Goal: Information Seeking & Learning: Check status

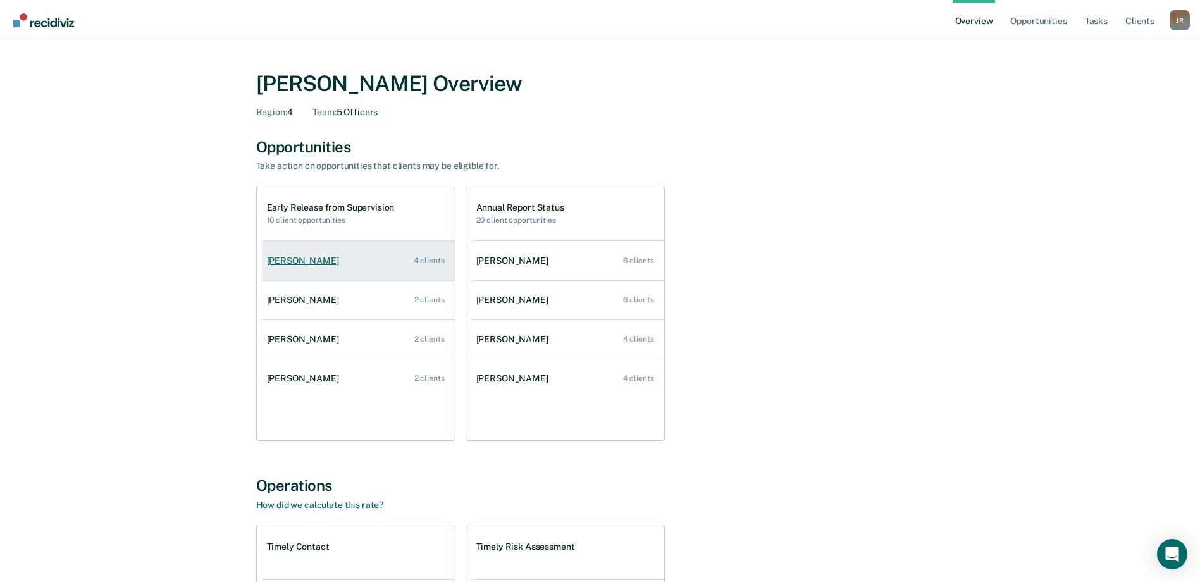
click at [330, 260] on div "[PERSON_NAME]" at bounding box center [305, 261] width 77 height 11
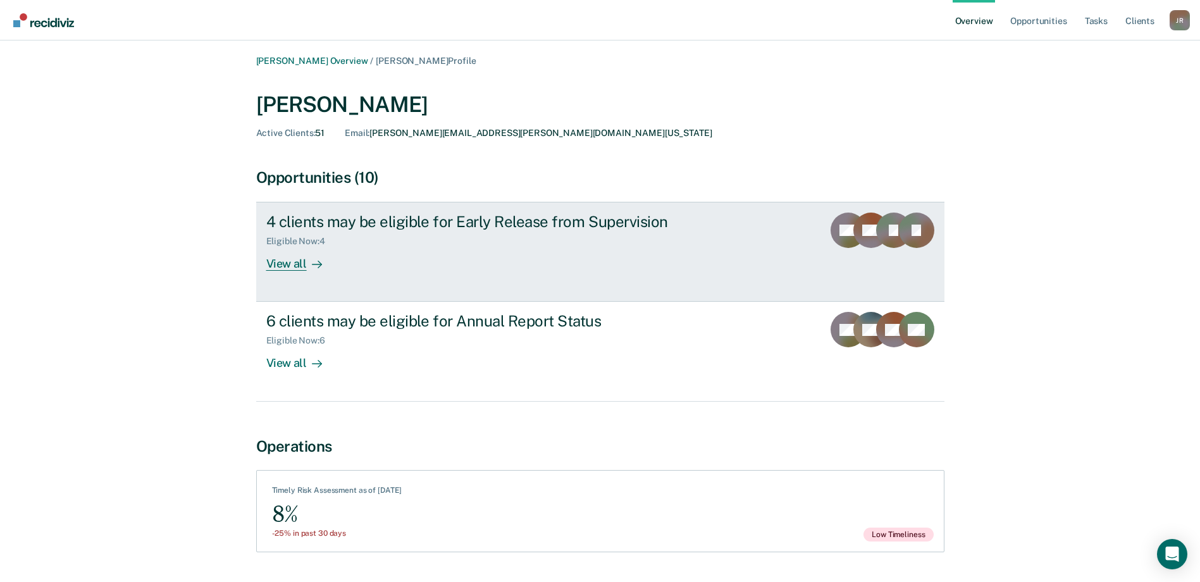
click at [304, 264] on div "View all" at bounding box center [301, 259] width 71 height 25
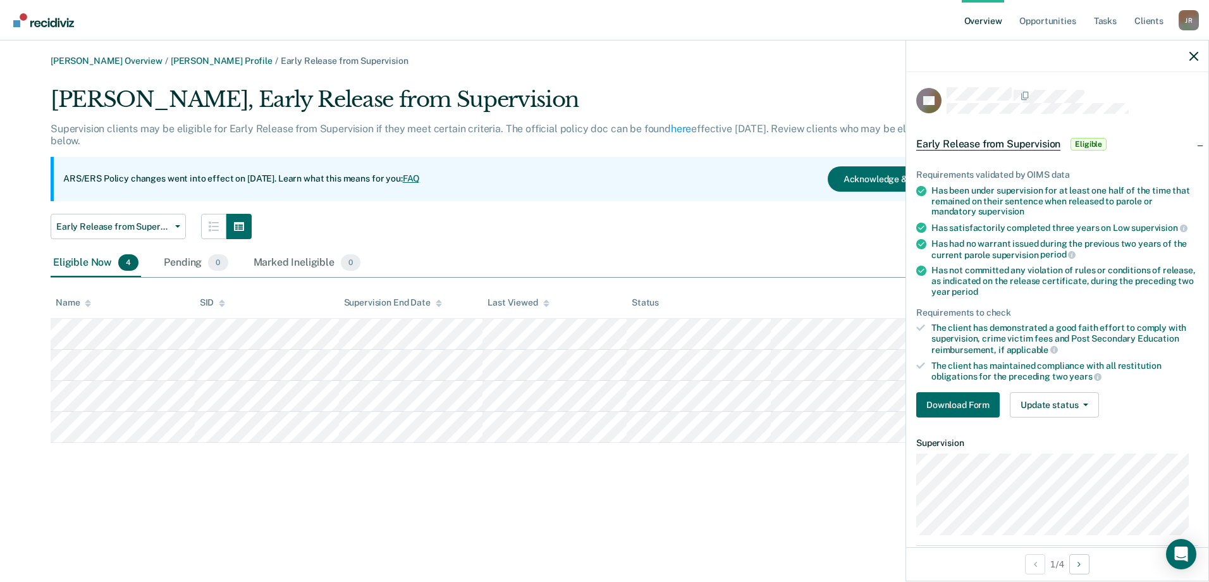
click at [1200, 56] on div at bounding box center [1057, 56] width 302 height 32
click at [1186, 55] on div at bounding box center [1057, 56] width 302 height 32
click at [1190, 54] on icon "button" at bounding box center [1194, 56] width 9 height 9
